Goal: Task Accomplishment & Management: Manage account settings

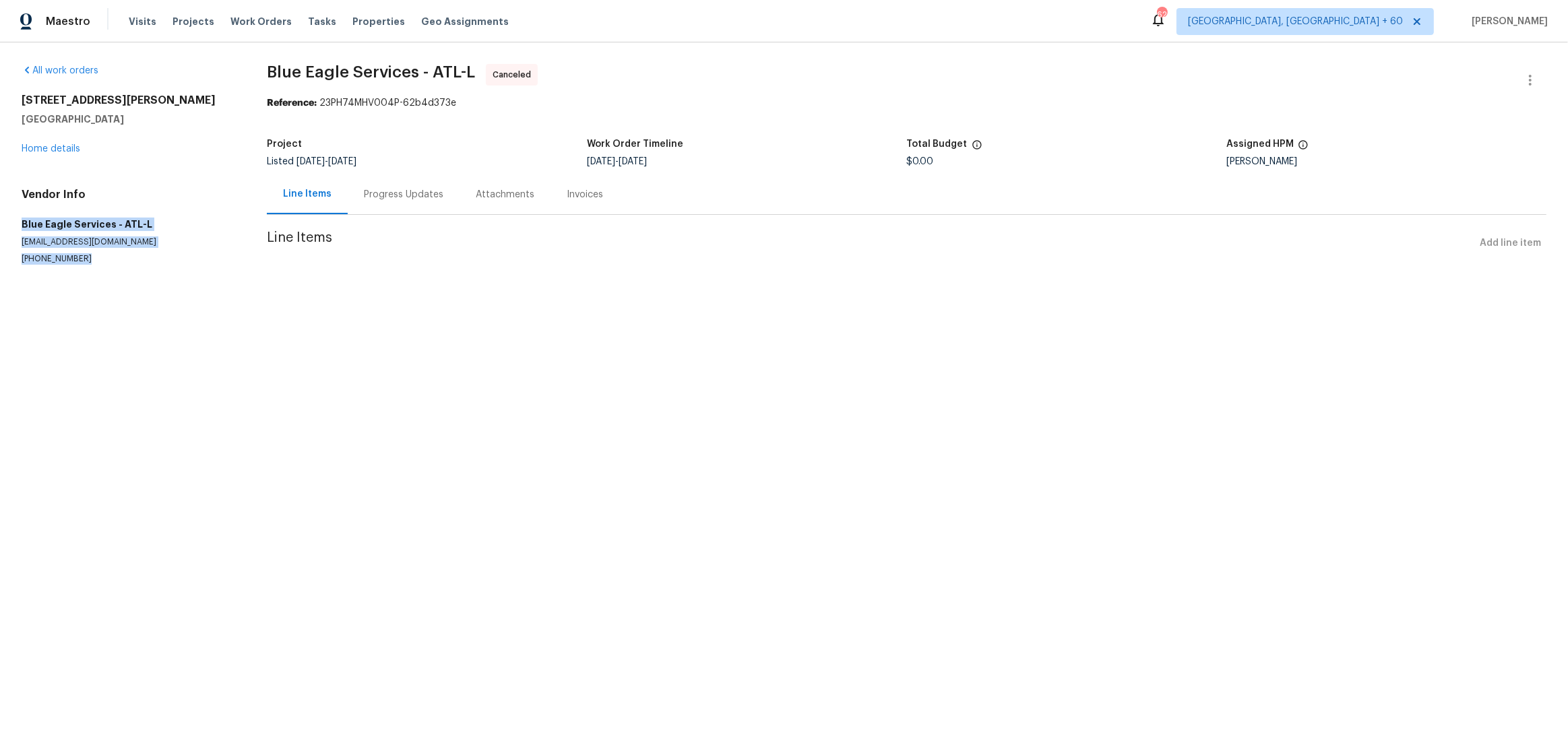
drag, startPoint x: 89, startPoint y: 257, endPoint x: 18, endPoint y: 222, distance: 79.2
click at [18, 222] on div "All work orders 6240 Shenfield Ln Union City, GA 30291 Home details Vendor Info…" at bounding box center [784, 180] width 1568 height 276
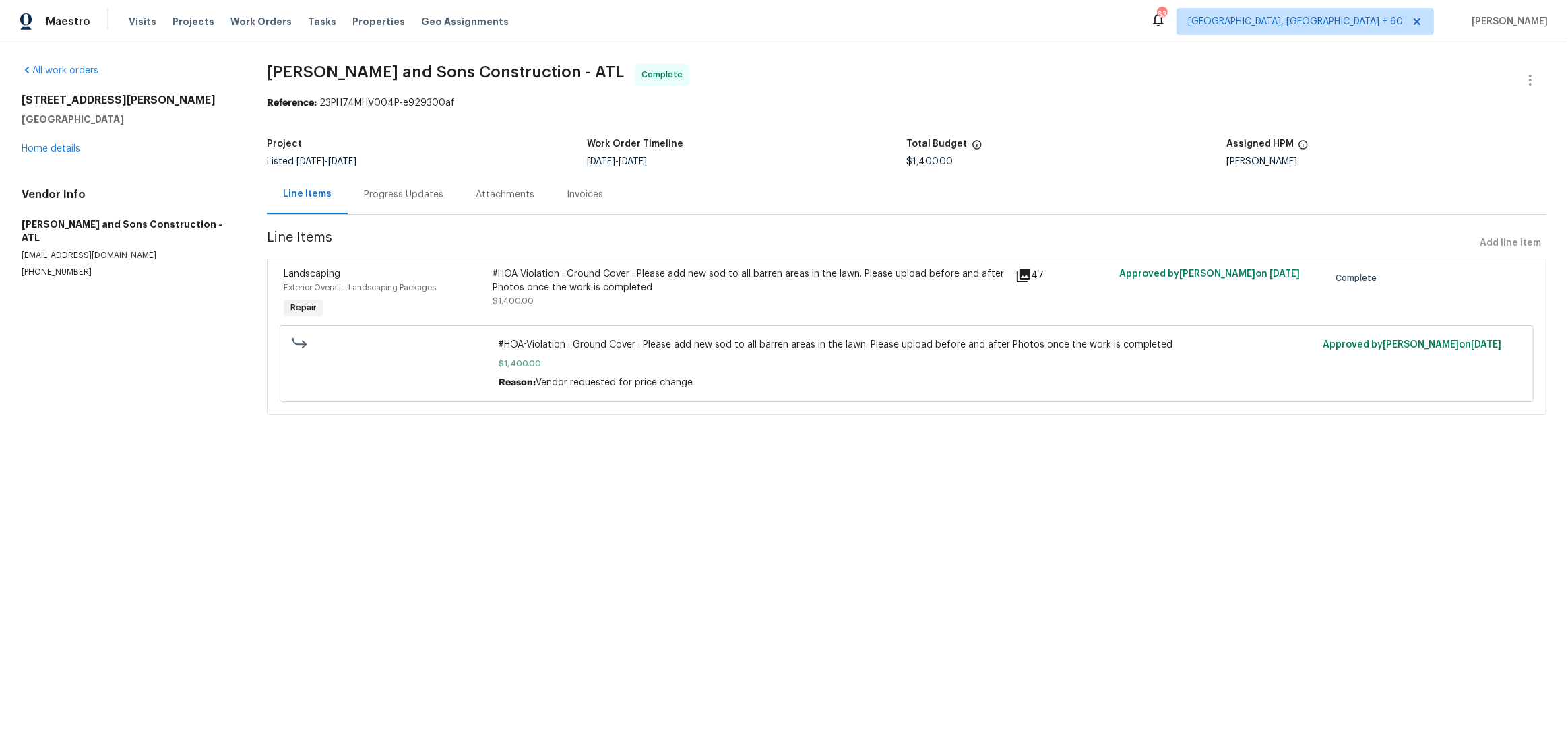
click at [1025, 275] on icon at bounding box center [1023, 275] width 13 height 13
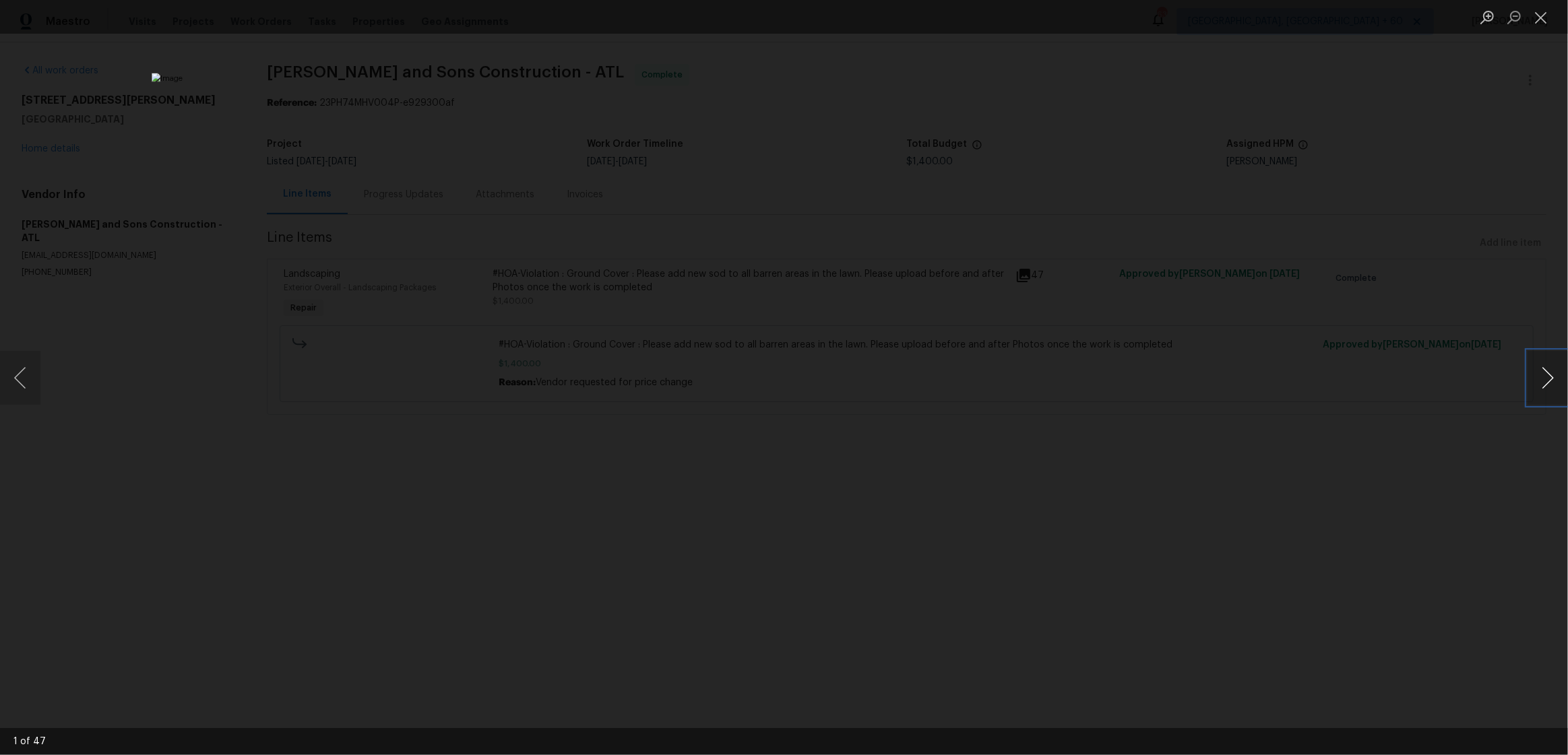
click at [1552, 372] on button "Next image" at bounding box center [1548, 378] width 40 height 54
click at [1552, 372] on button "Next image" at bounding box center [1548, 378] width 40 height 54
click at [1552, 373] on button "Next image" at bounding box center [1548, 378] width 40 height 54
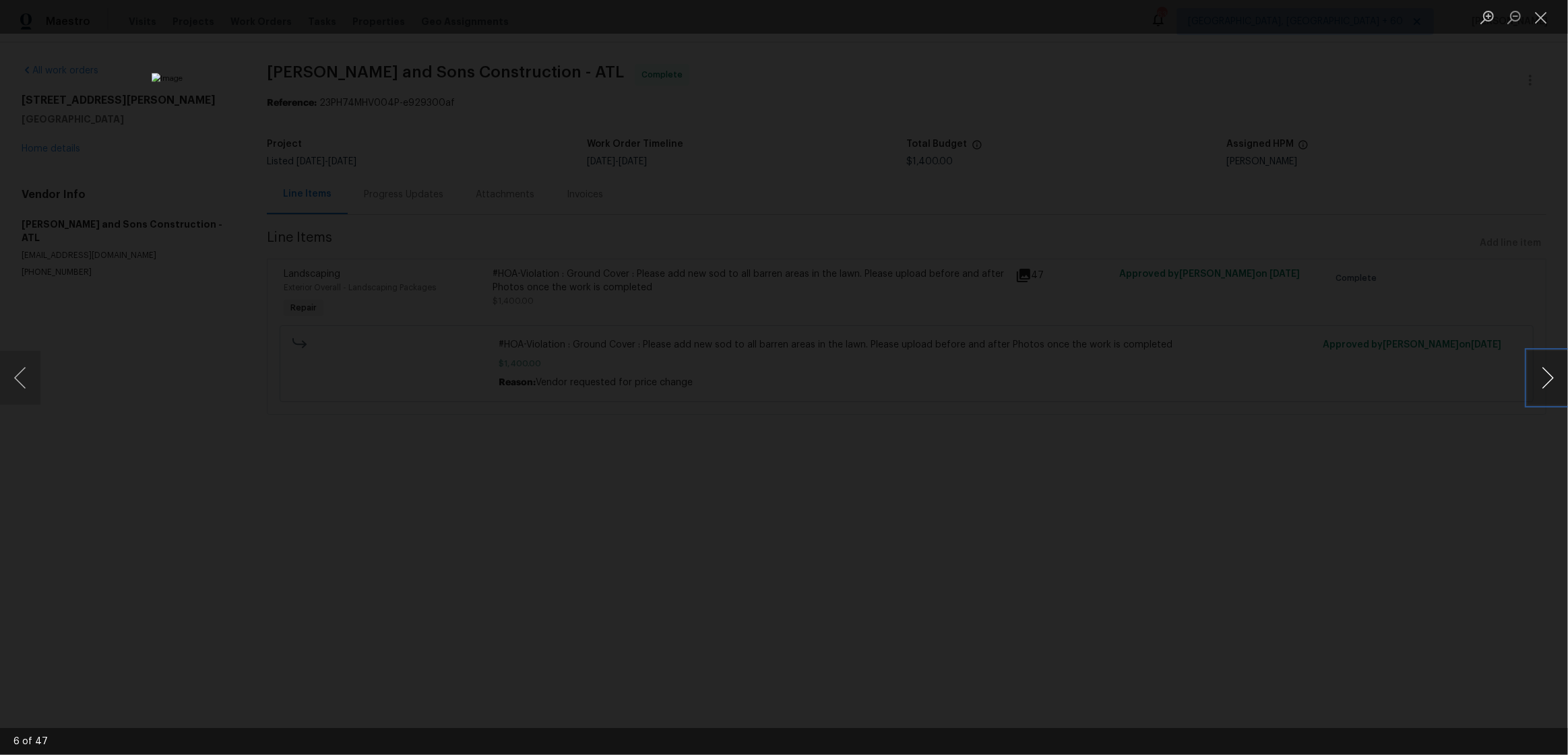
click at [1552, 373] on button "Next image" at bounding box center [1548, 378] width 40 height 54
click at [1552, 372] on button "Next image" at bounding box center [1548, 378] width 40 height 54
click at [1550, 373] on button "Next image" at bounding box center [1548, 378] width 40 height 54
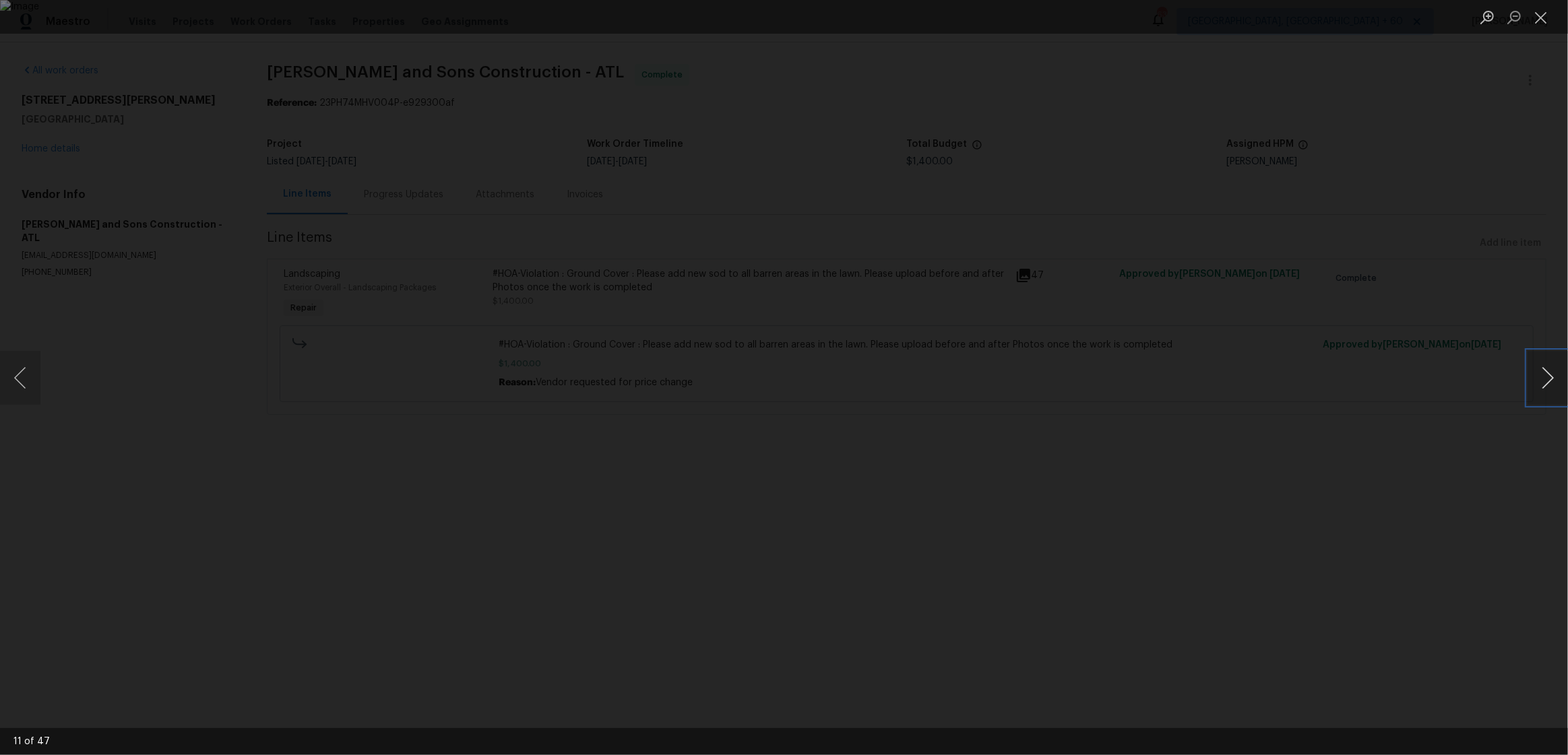
click at [1550, 373] on button "Next image" at bounding box center [1548, 378] width 40 height 54
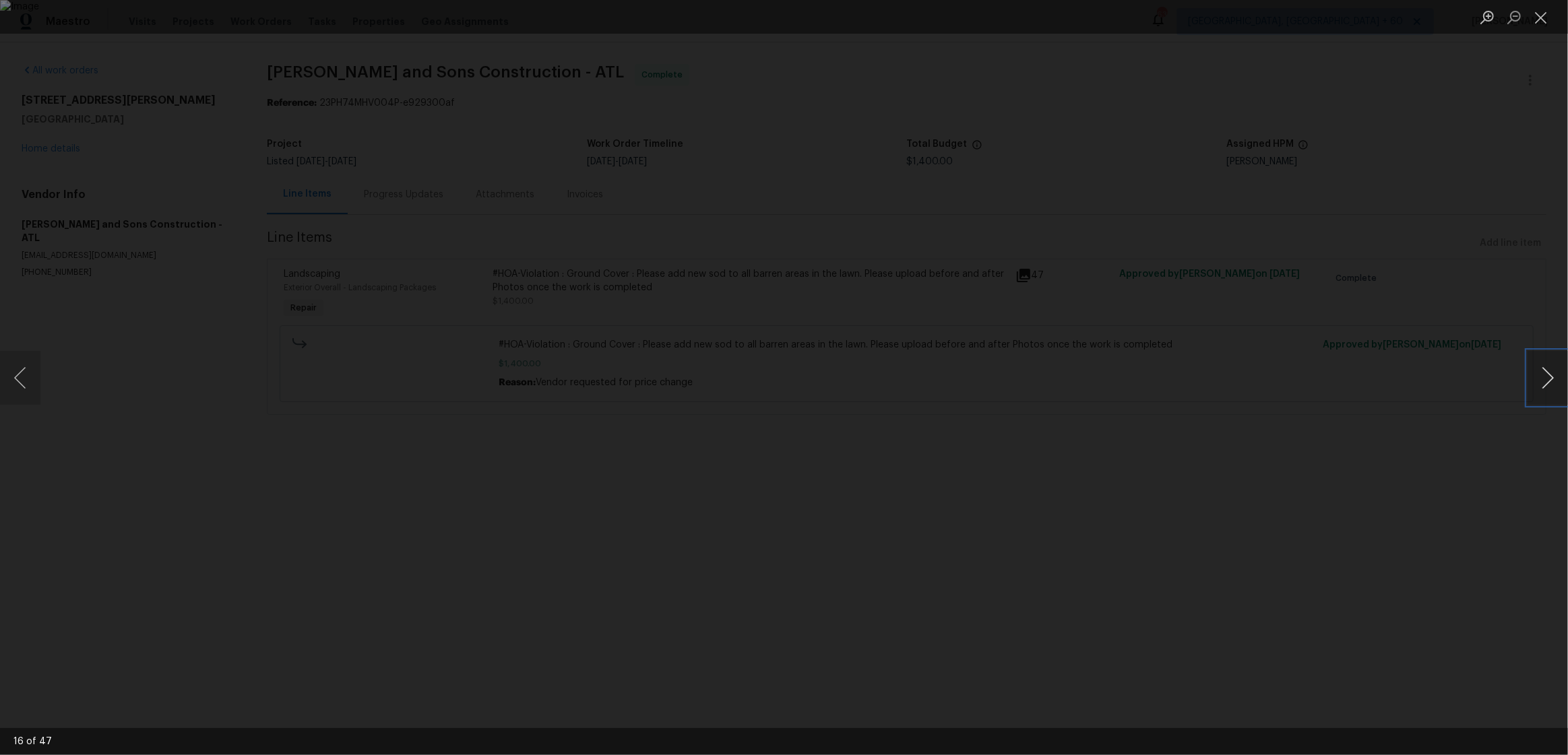
click at [1550, 373] on button "Next image" at bounding box center [1548, 378] width 40 height 54
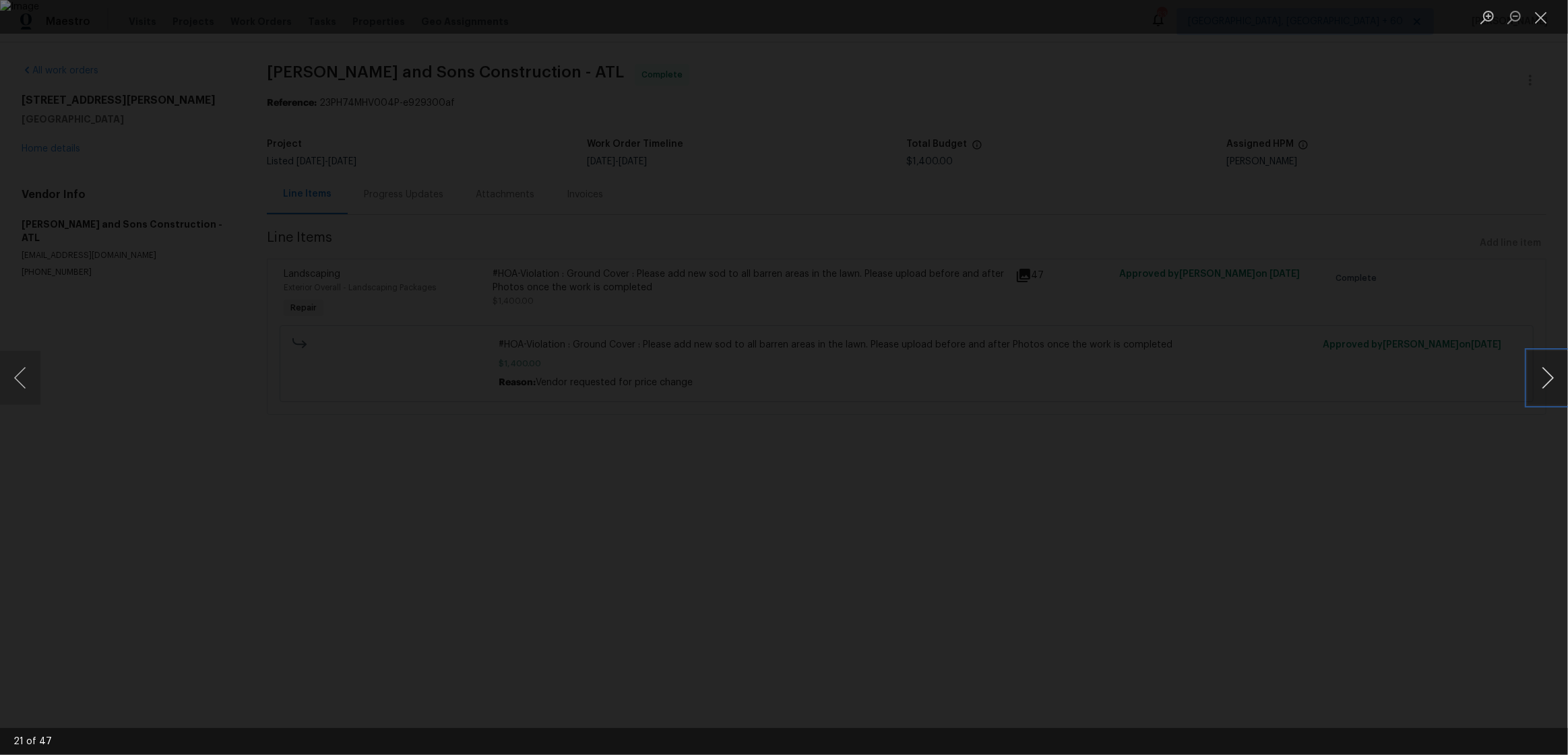
click at [1551, 372] on button "Next image" at bounding box center [1548, 378] width 40 height 54
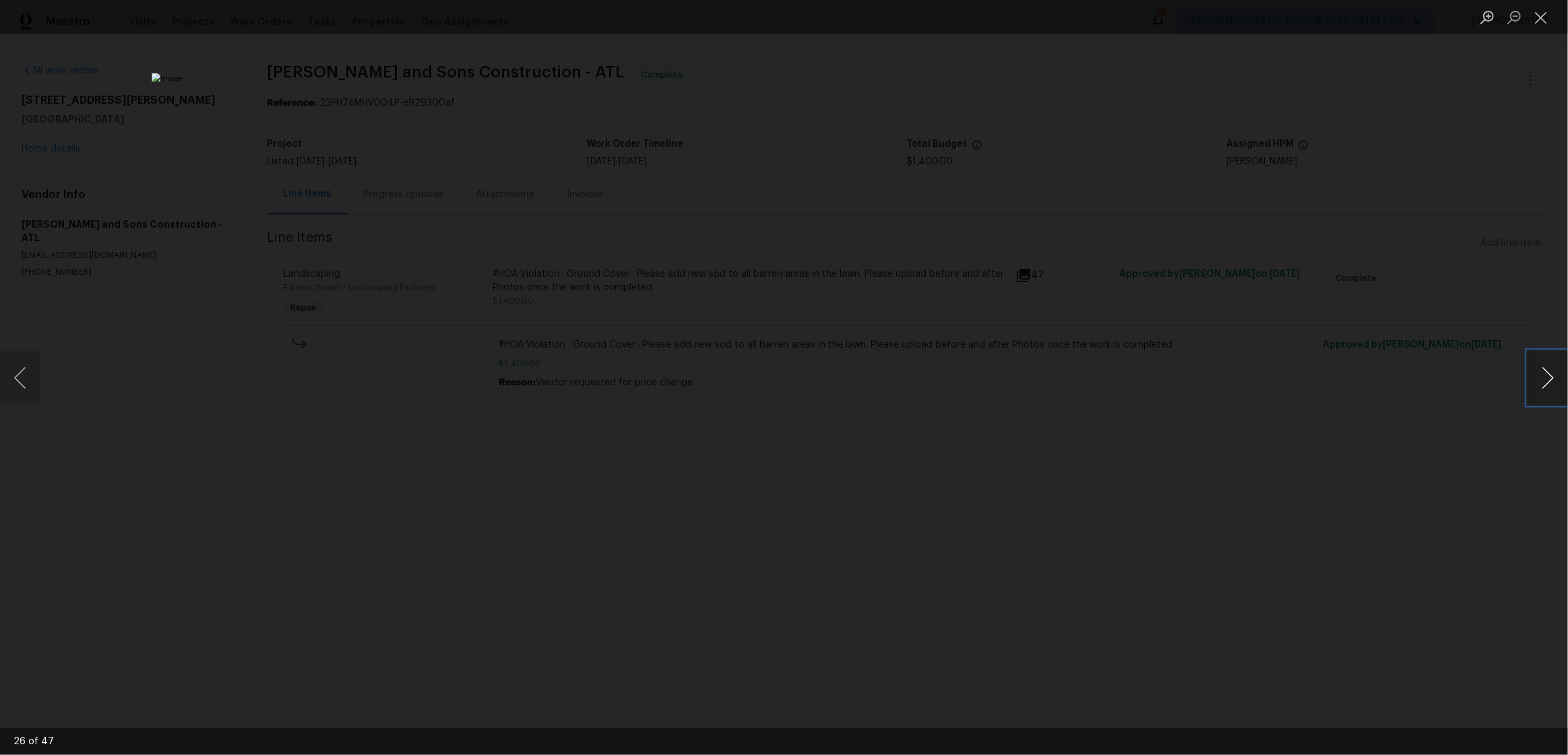
click at [1551, 372] on button "Next image" at bounding box center [1548, 378] width 40 height 54
click at [1556, 379] on button "Next image" at bounding box center [1548, 378] width 40 height 54
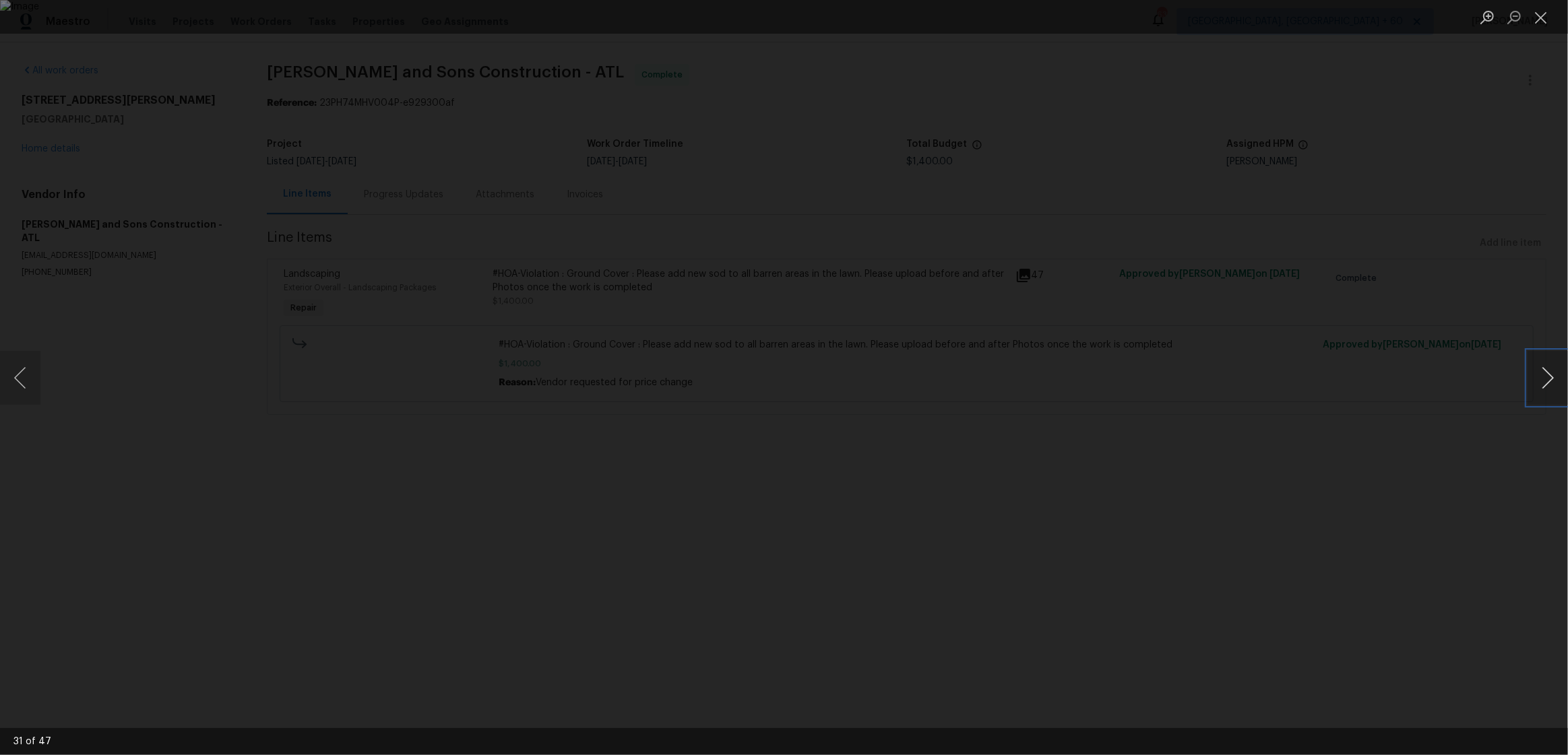
click at [1556, 379] on button "Next image" at bounding box center [1548, 378] width 40 height 54
click at [1399, 449] on div "Lightbox" at bounding box center [784, 377] width 1568 height 755
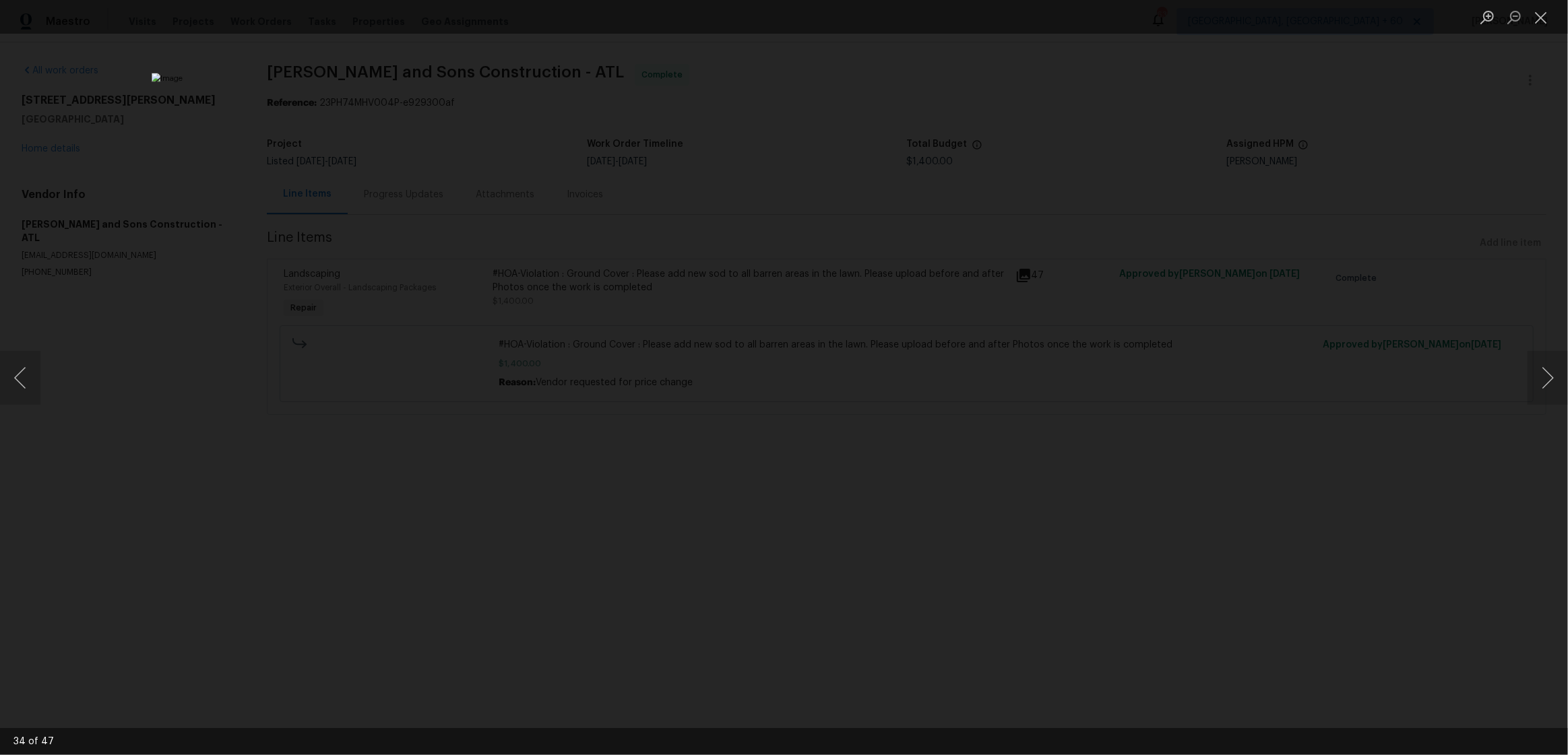
click at [1141, 165] on div "Lightbox" at bounding box center [784, 377] width 1568 height 755
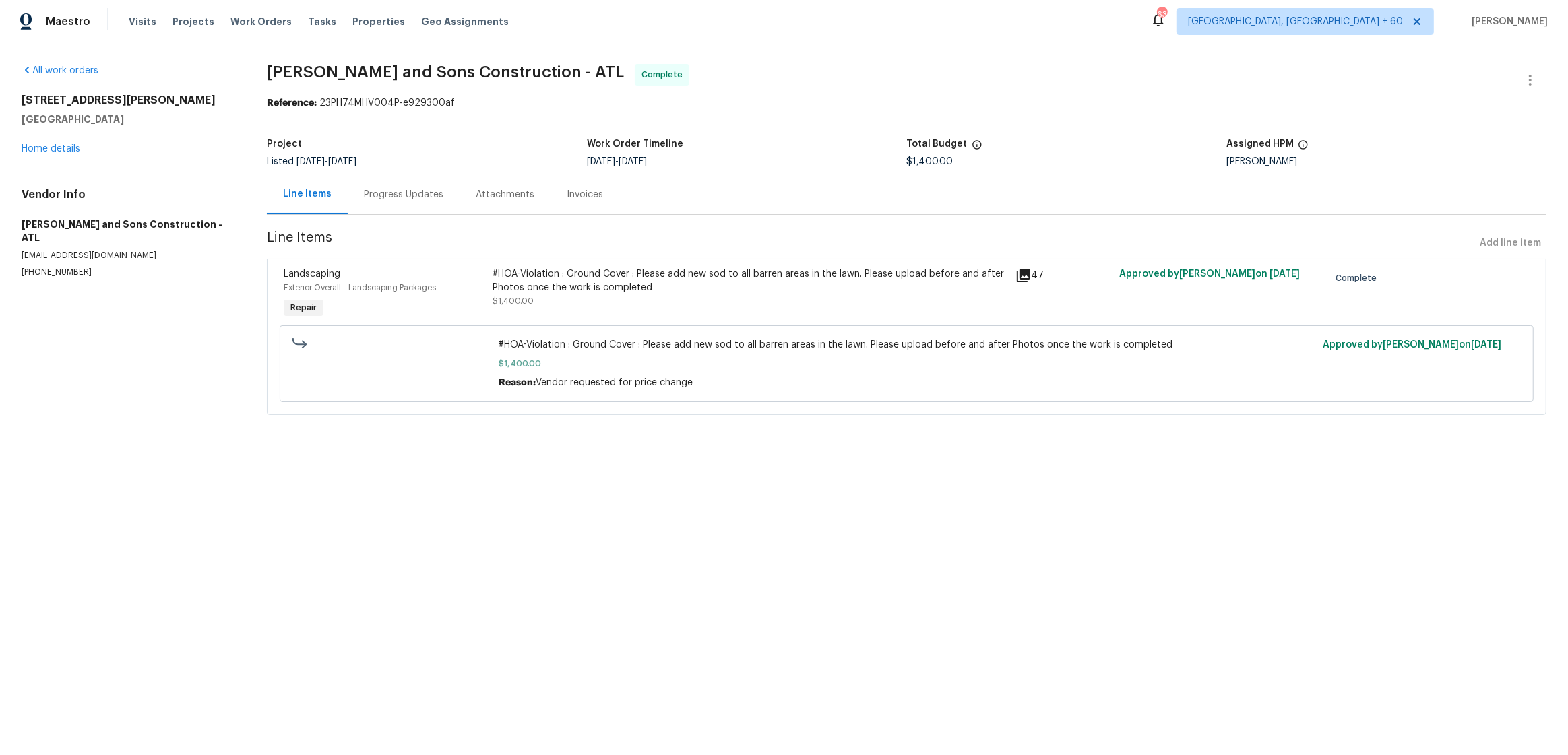
click at [996, 277] on div "#HOA-Violation : Ground Cover : Please add new sod to all barren areas in the l…" at bounding box center [750, 281] width 514 height 27
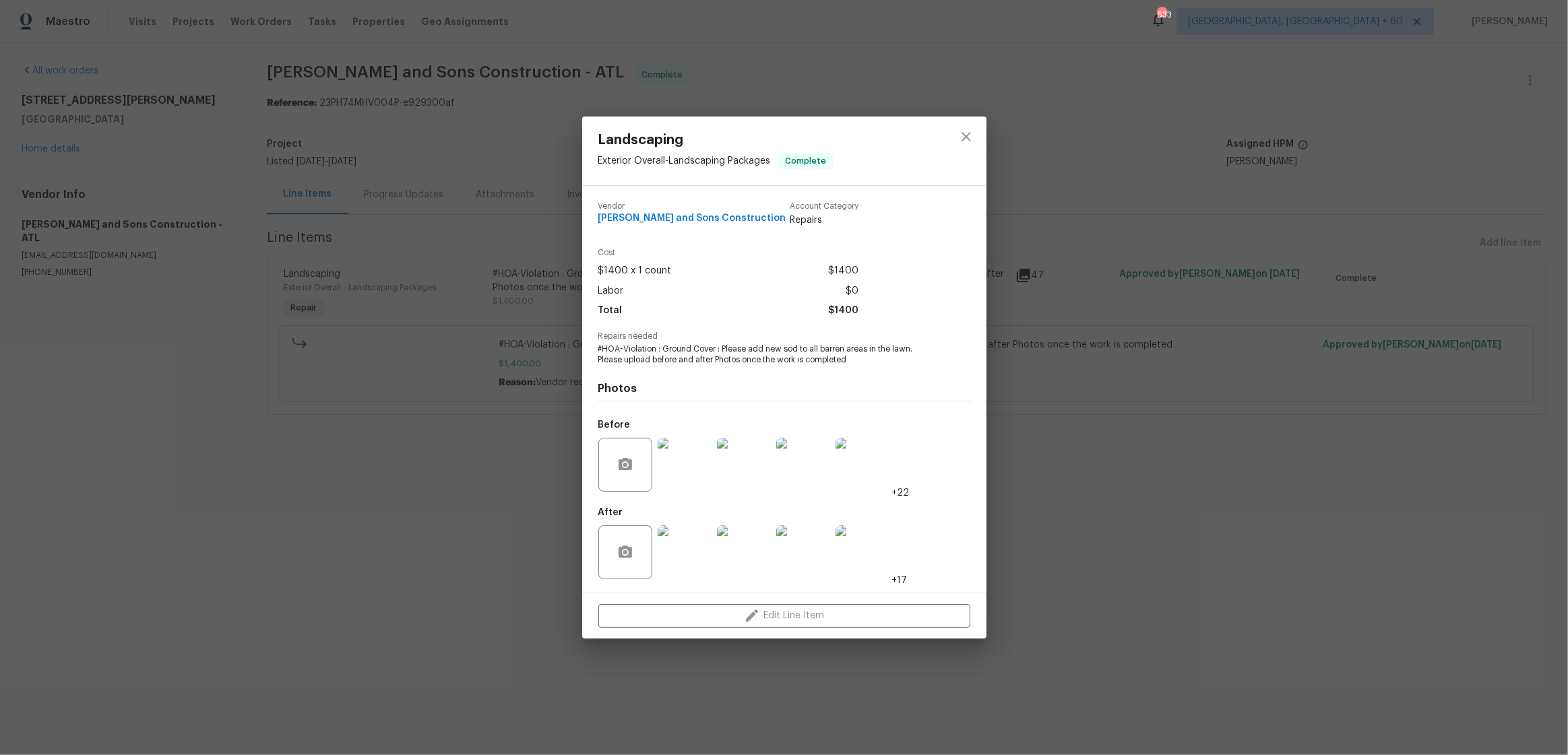
click at [770, 540] on div at bounding box center [744, 552] width 59 height 70
click at [634, 553] on button "button" at bounding box center [625, 552] width 32 height 32
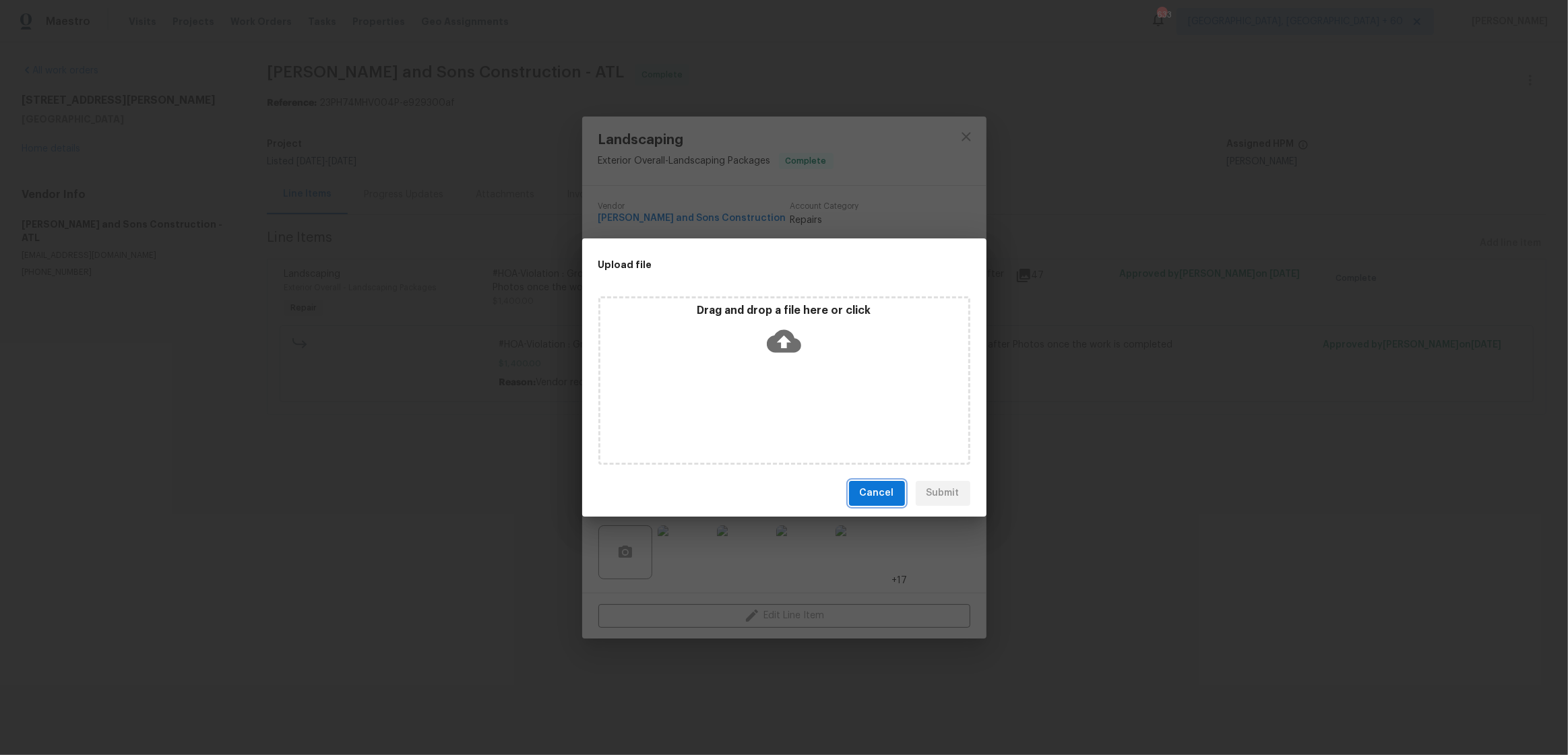
click at [879, 487] on span "Cancel" at bounding box center [877, 493] width 35 height 17
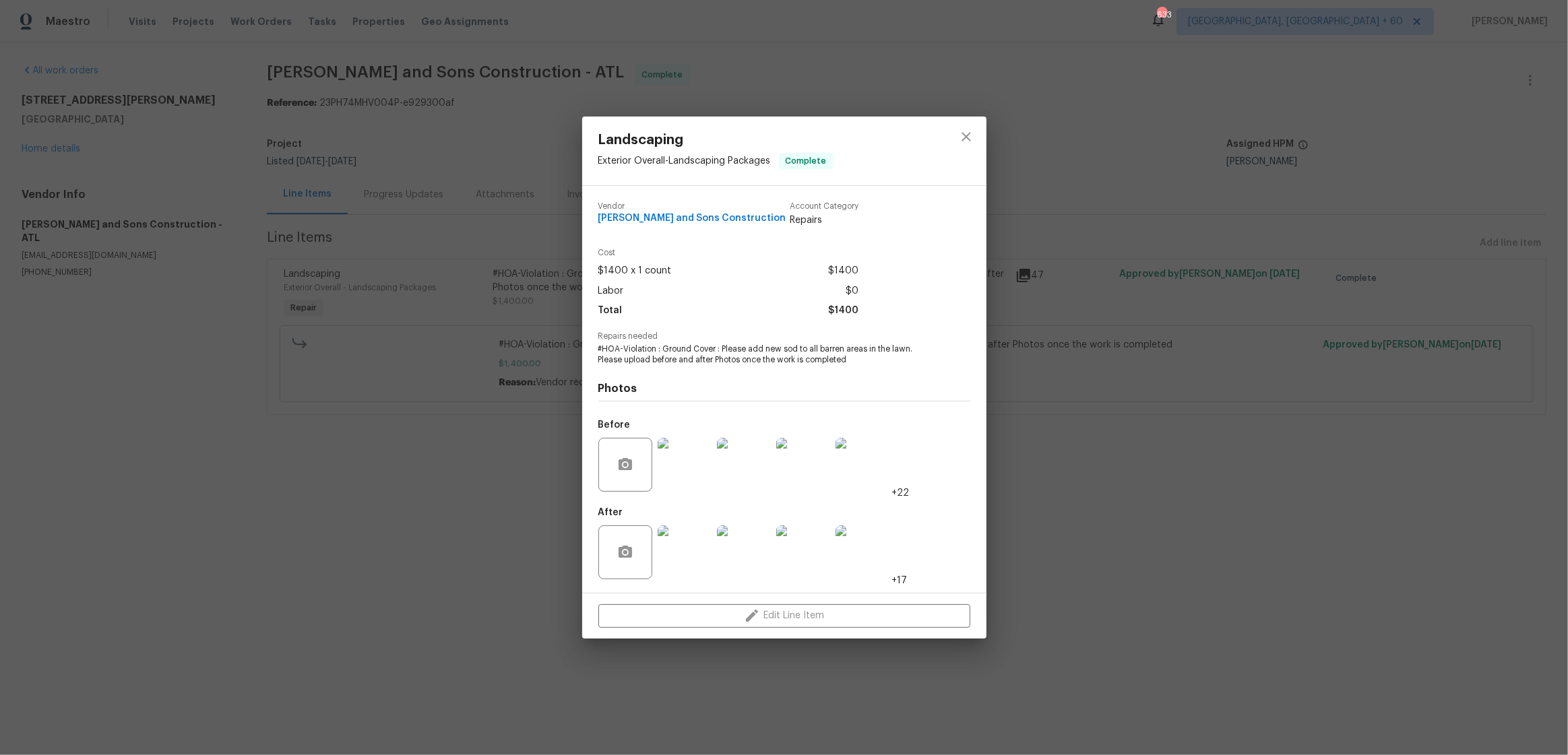
click at [682, 562] on img at bounding box center [684, 552] width 54 height 54
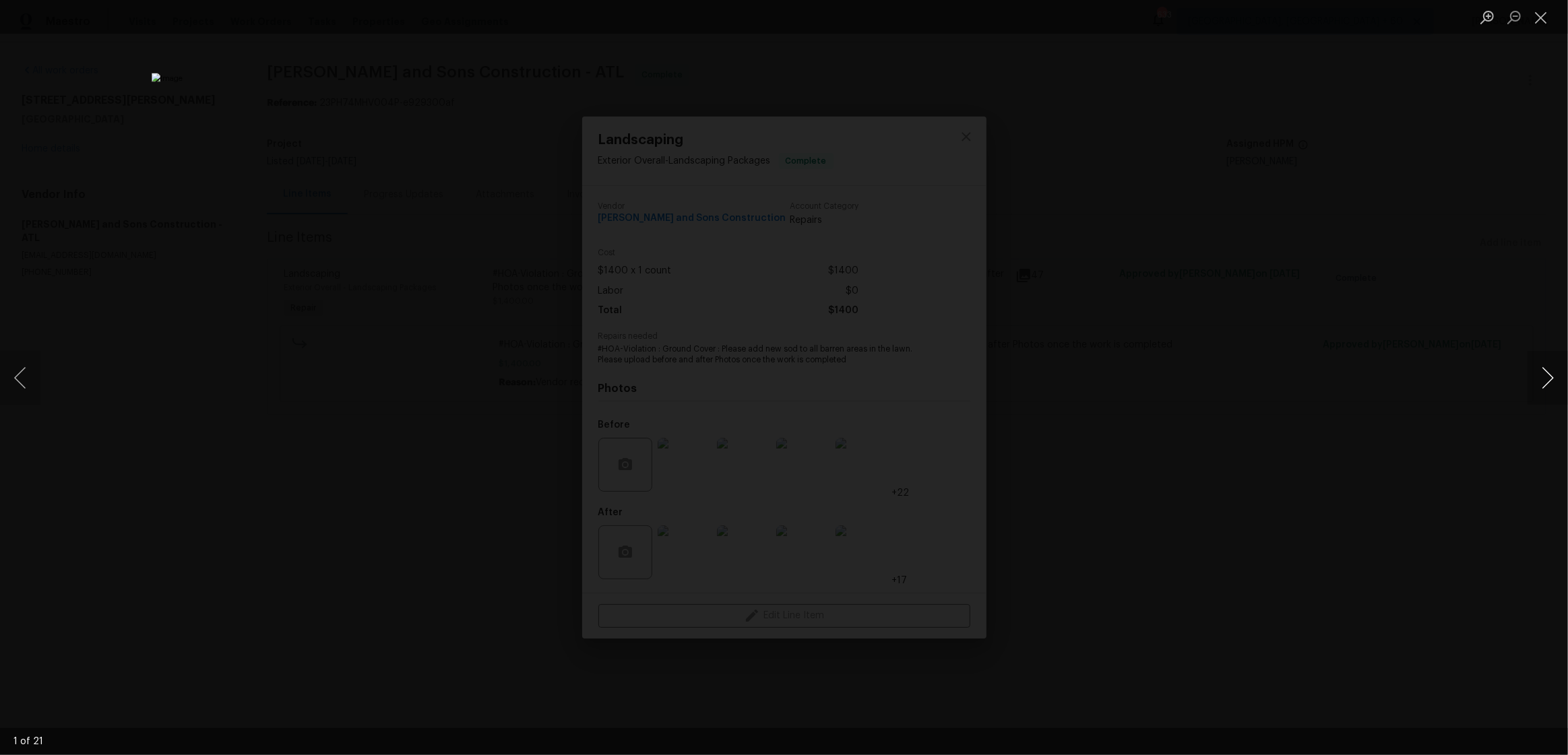
click at [1545, 384] on button "Next image" at bounding box center [1548, 378] width 40 height 54
click at [1555, 379] on button "Next image" at bounding box center [1548, 378] width 40 height 54
click at [1545, 383] on button "Next image" at bounding box center [1548, 378] width 40 height 54
click at [1544, 375] on button "Next image" at bounding box center [1548, 378] width 40 height 54
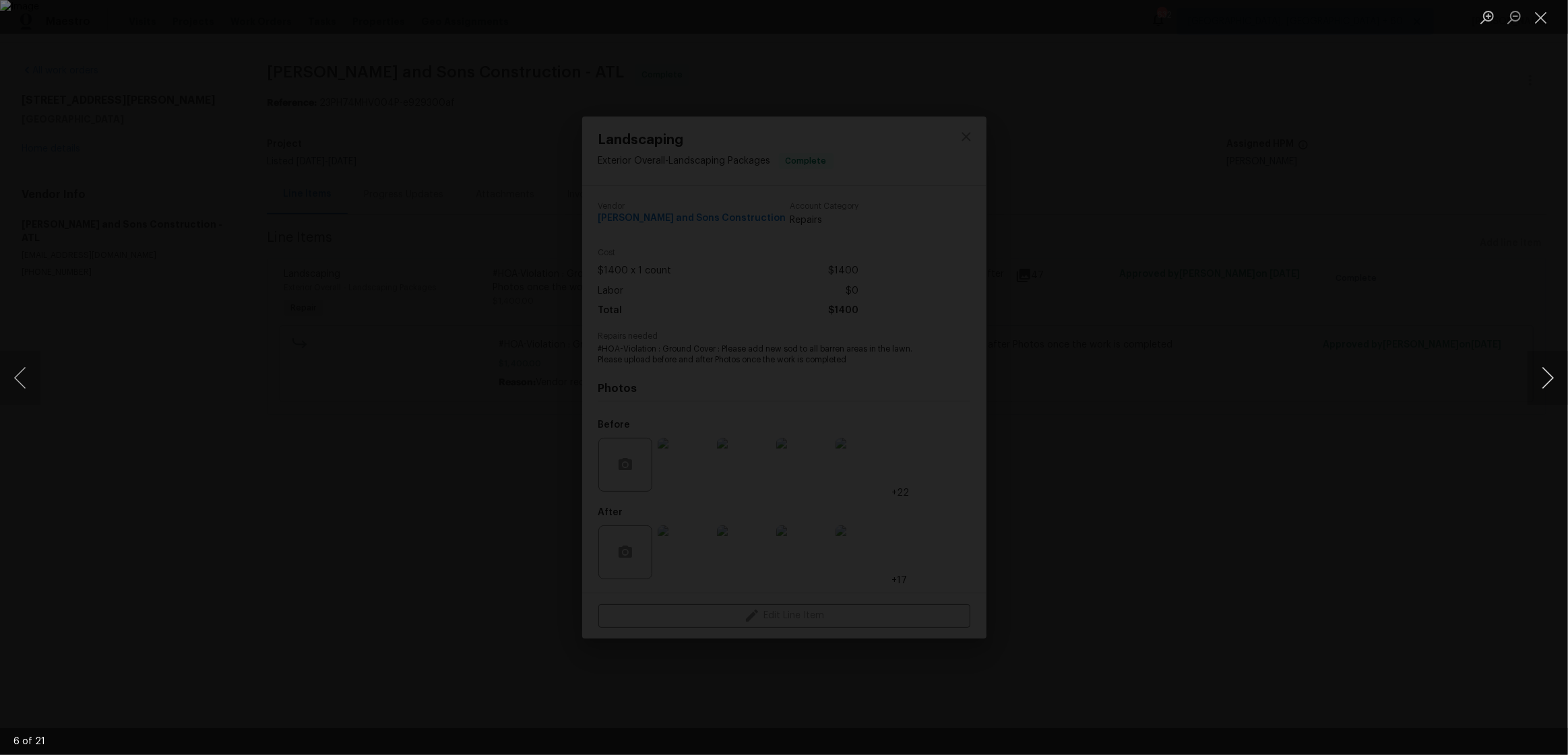
click at [1544, 375] on button "Next image" at bounding box center [1548, 378] width 40 height 54
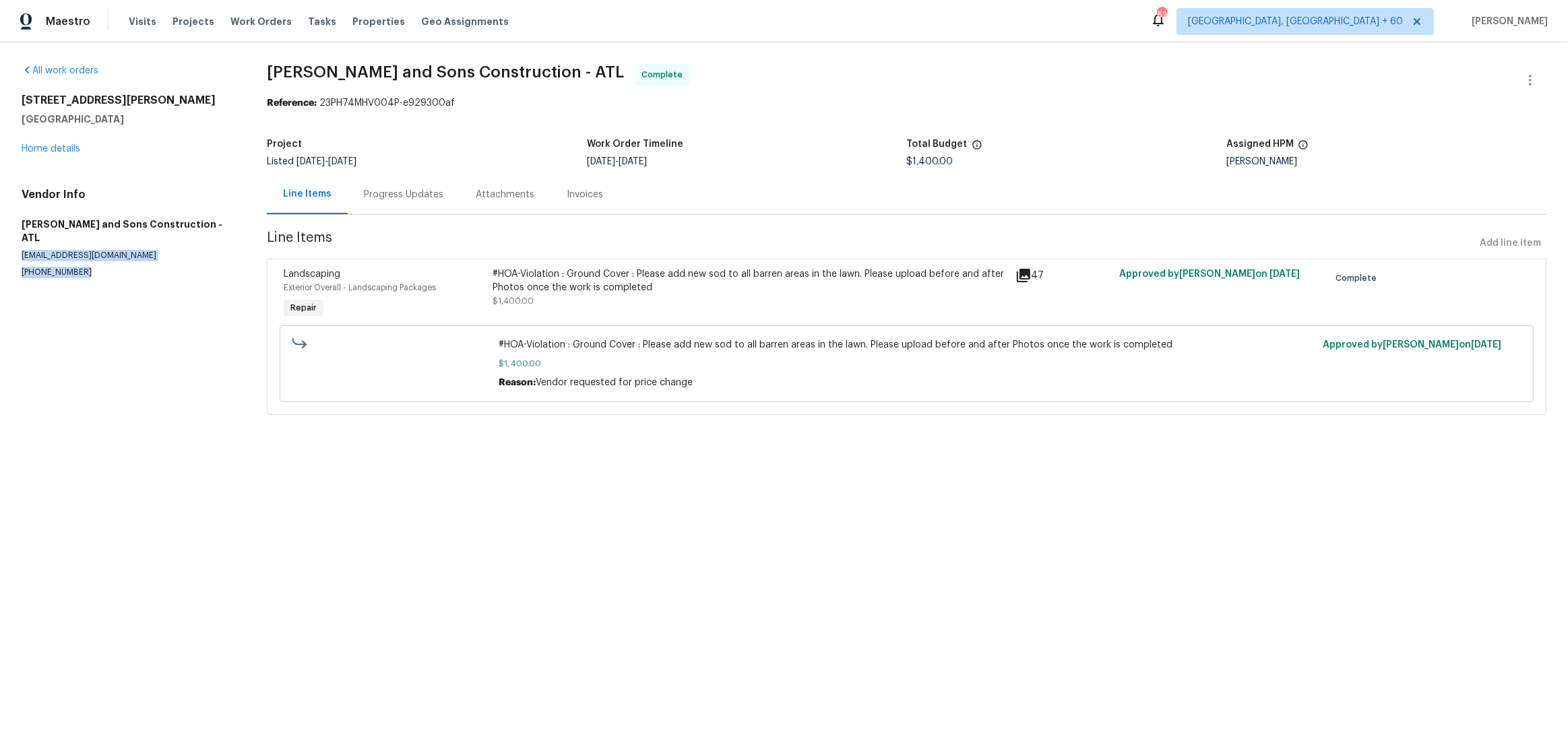
drag, startPoint x: 84, startPoint y: 268, endPoint x: 9, endPoint y: 234, distance: 82.3
click at [9, 234] on div "All work orders [STREET_ADDRESS] Home details Vendor Info [PERSON_NAME] and Son…" at bounding box center [784, 247] width 1568 height 410
click at [413, 189] on div "Progress Updates" at bounding box center [403, 194] width 80 height 13
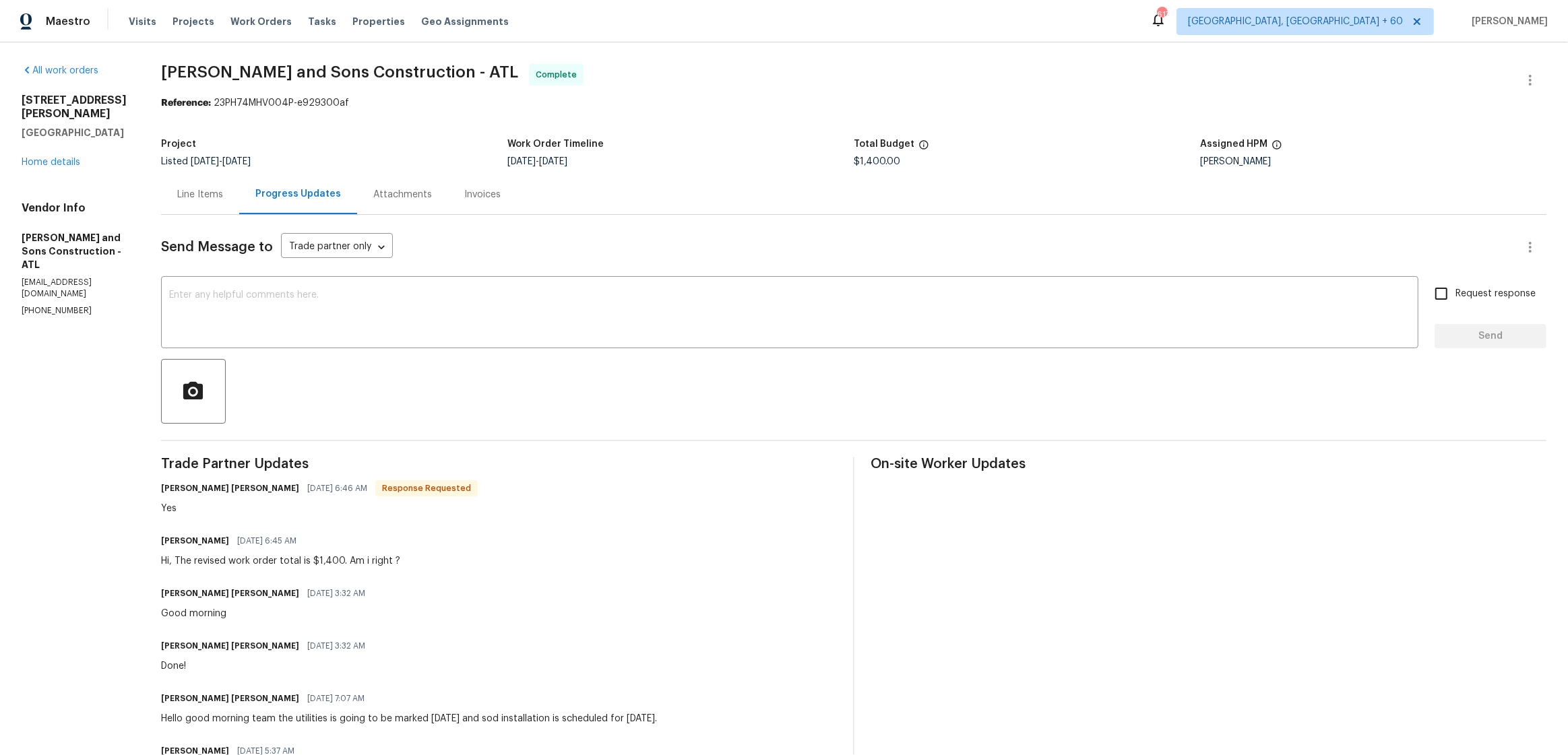
click at [203, 184] on div "Line Items" at bounding box center [200, 194] width 78 height 39
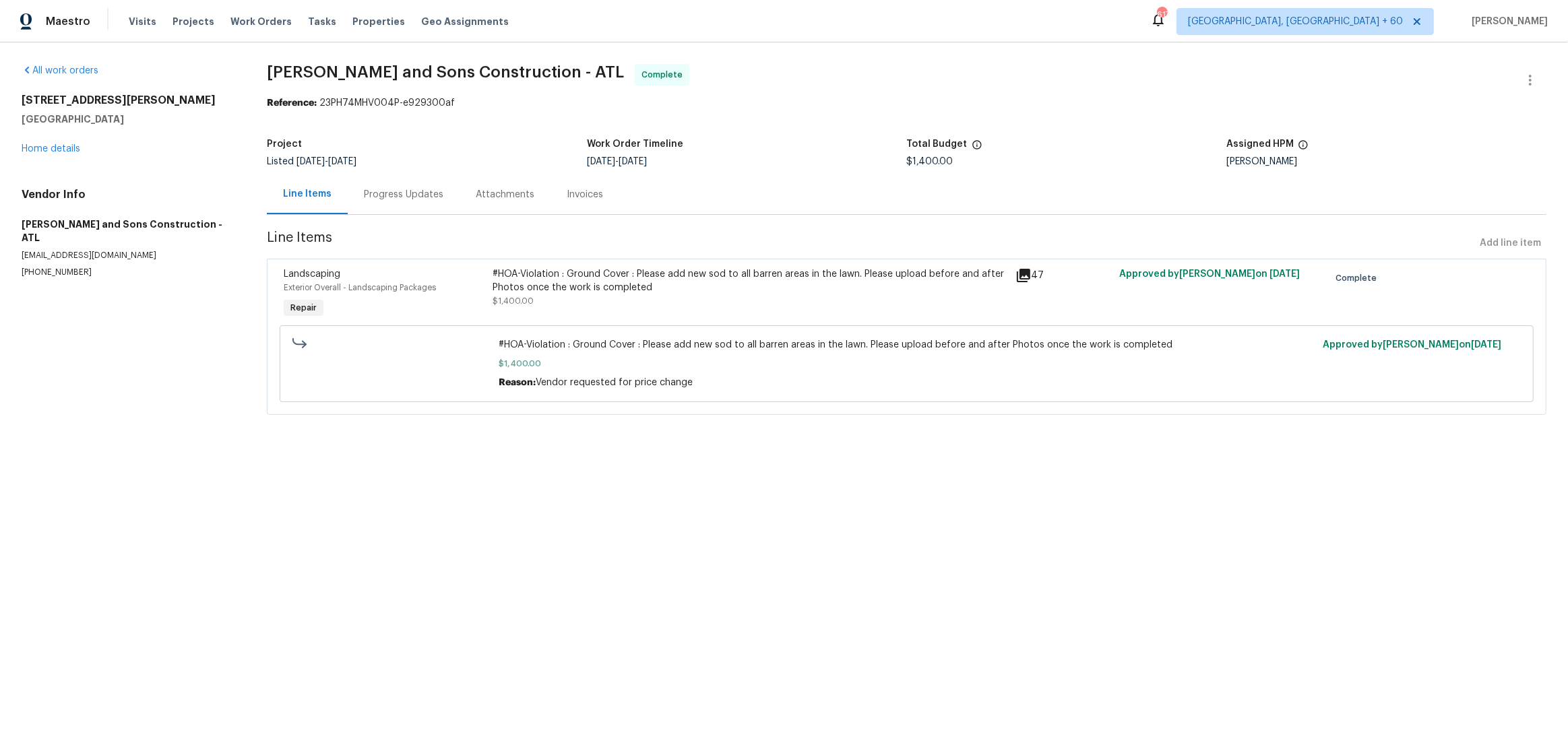
click at [380, 195] on div "Progress Updates" at bounding box center [403, 194] width 80 height 13
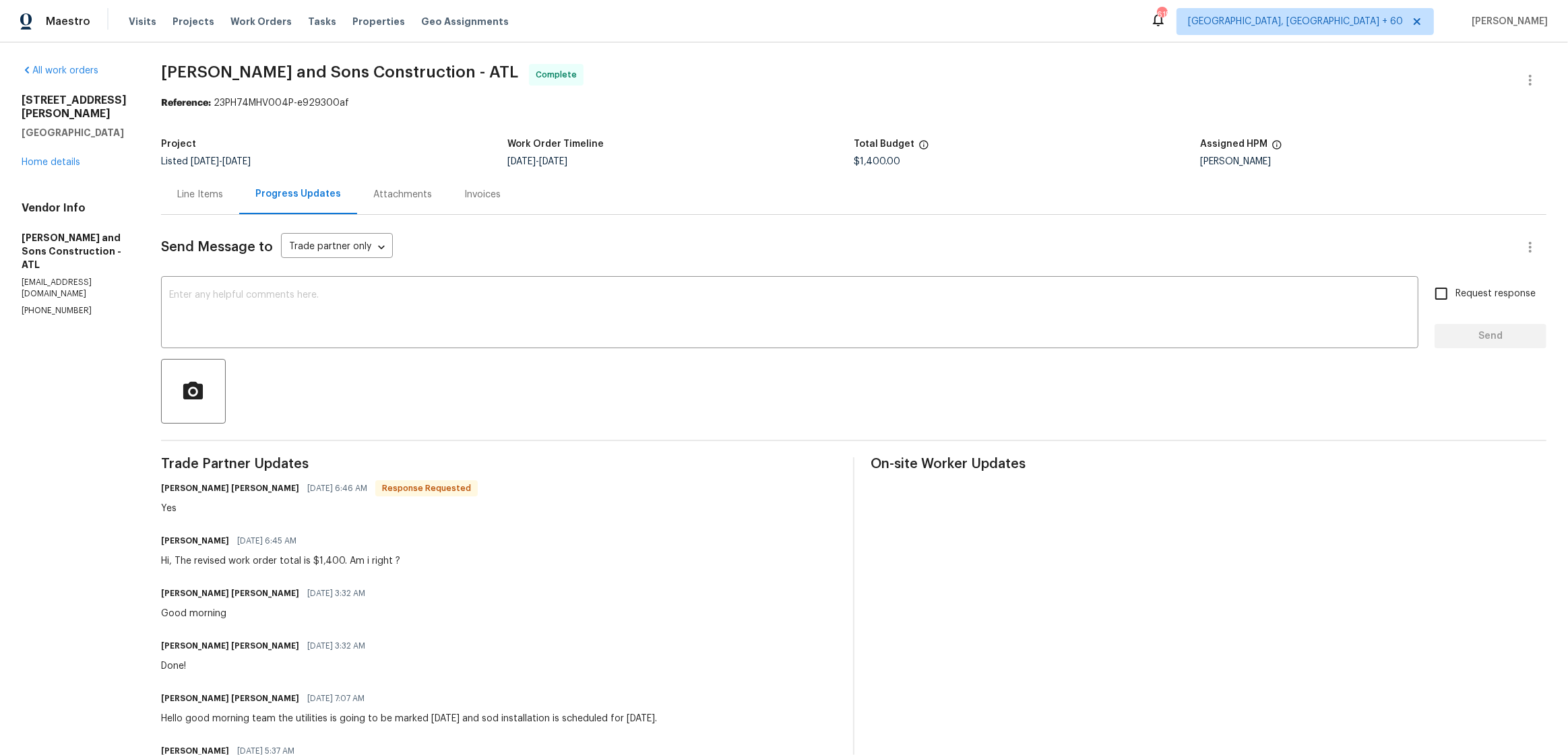
click at [199, 201] on div "Line Items" at bounding box center [200, 194] width 78 height 39
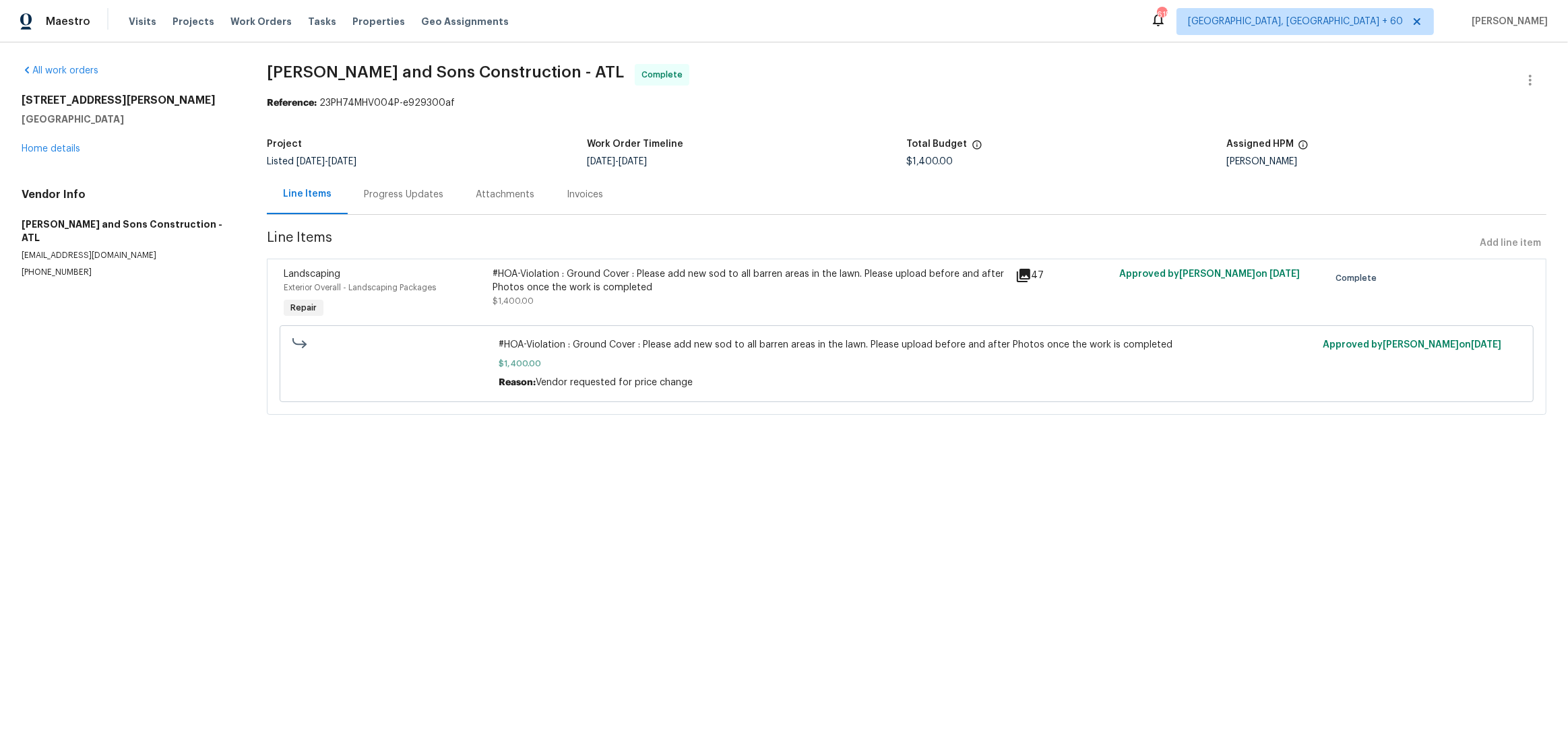
click at [402, 196] on div "Progress Updates" at bounding box center [403, 194] width 80 height 13
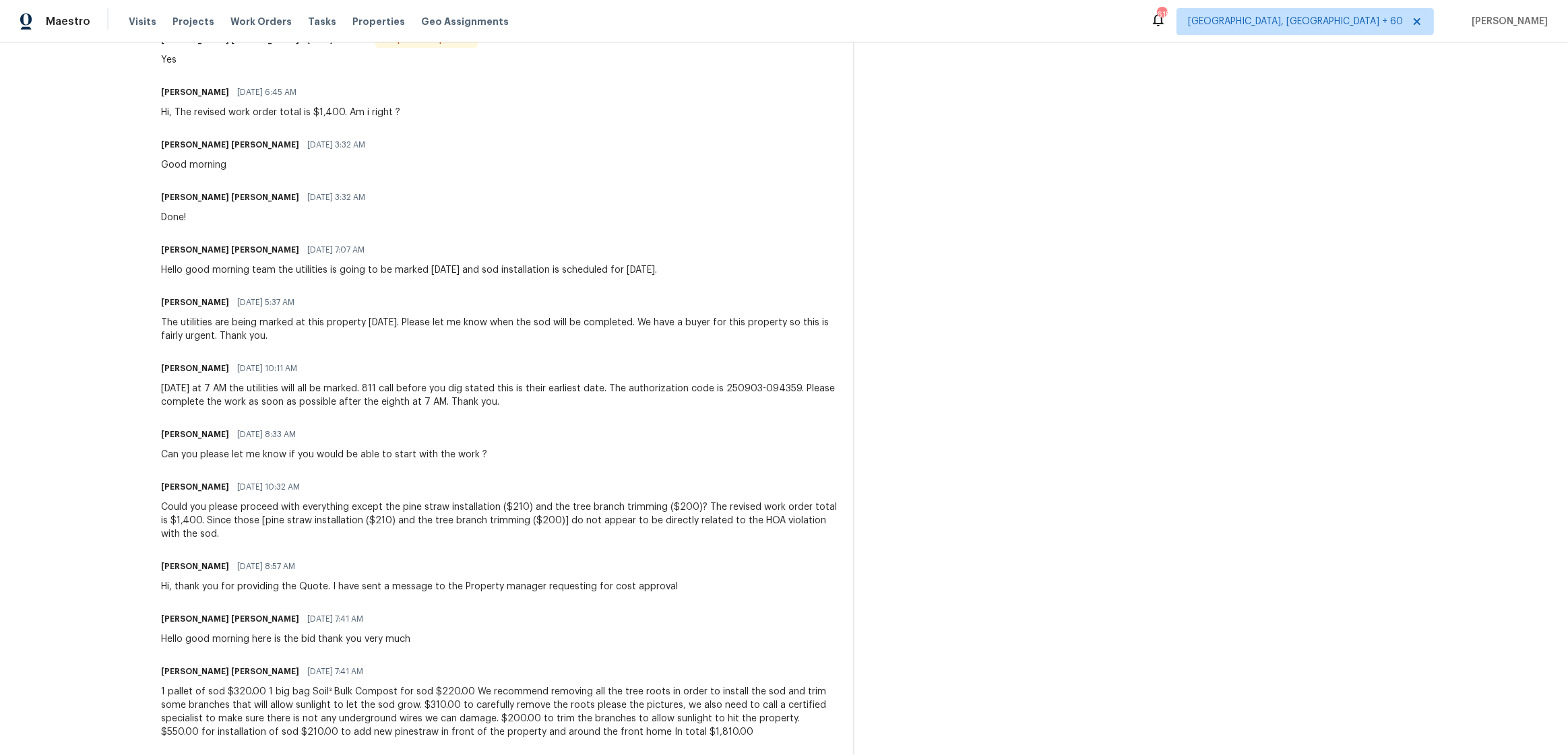
scroll to position [626, 0]
